Goal: Communication & Community: Share content

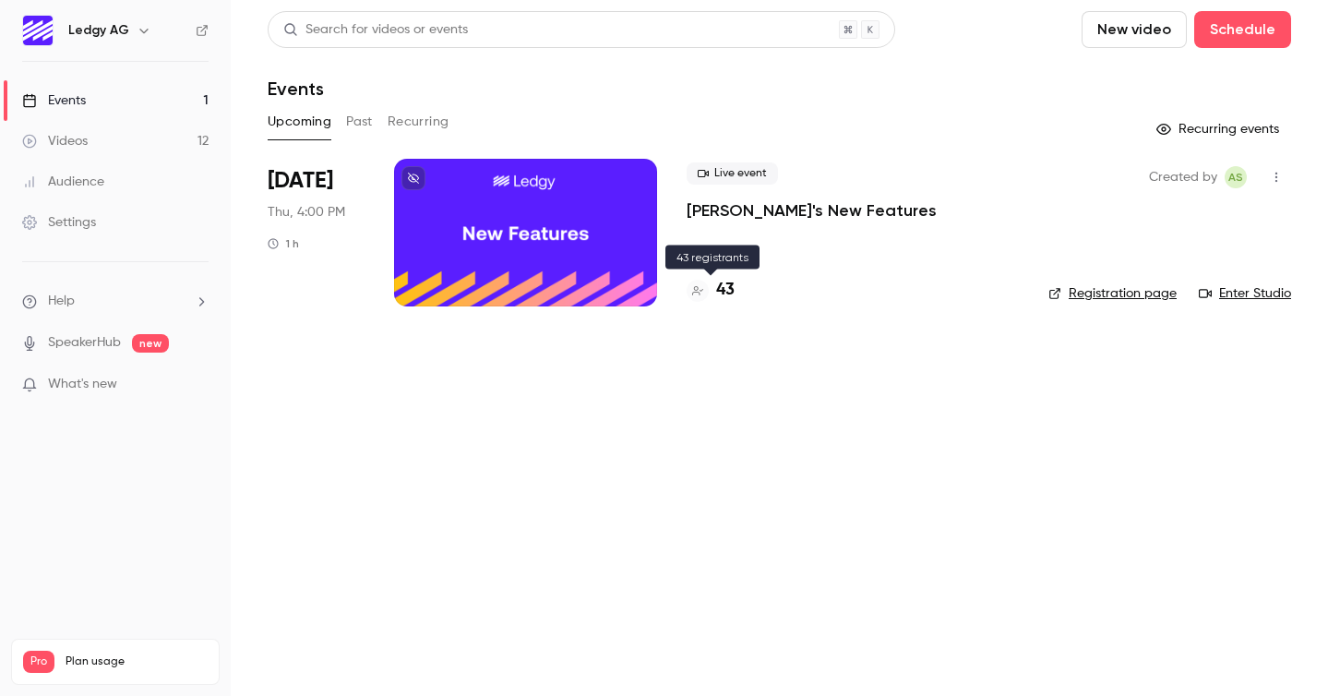
click at [707, 285] on div at bounding box center [697, 291] width 22 height 22
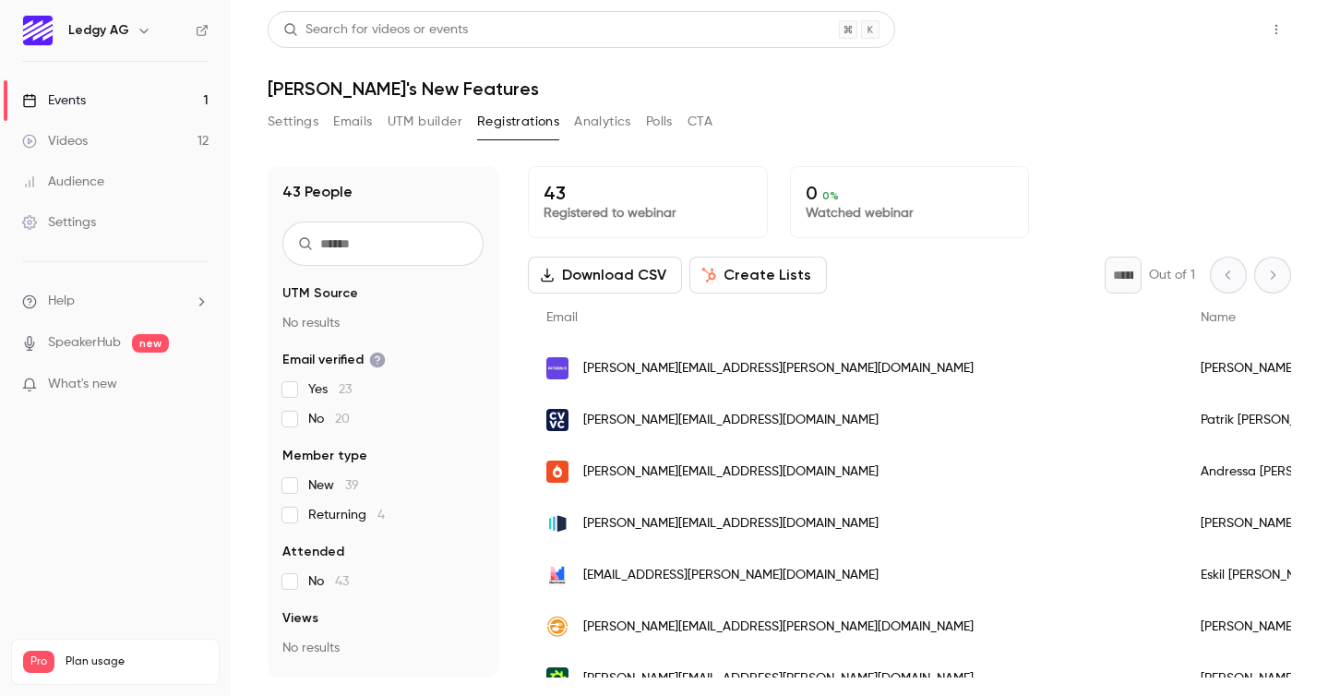
click at [1190, 34] on button "Share" at bounding box center [1209, 29] width 73 height 37
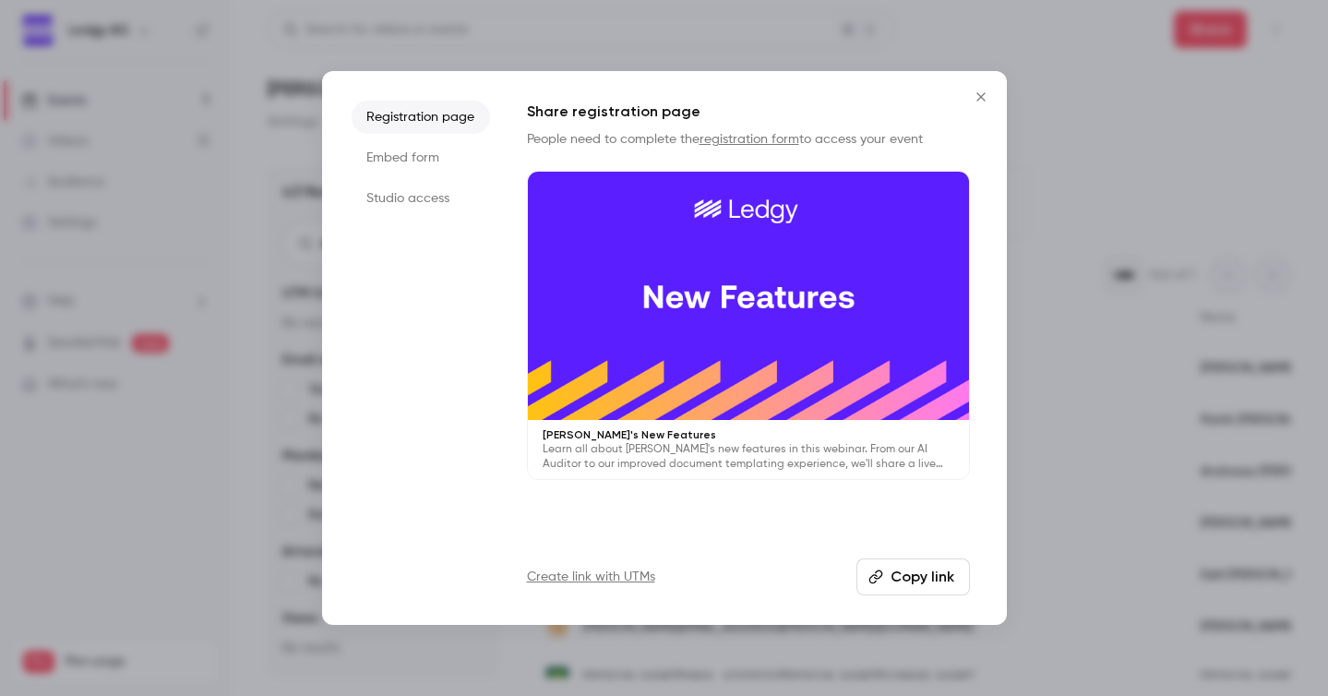
click at [887, 562] on button "Copy link" at bounding box center [912, 576] width 113 height 37
